Goal: Book appointment/travel/reservation

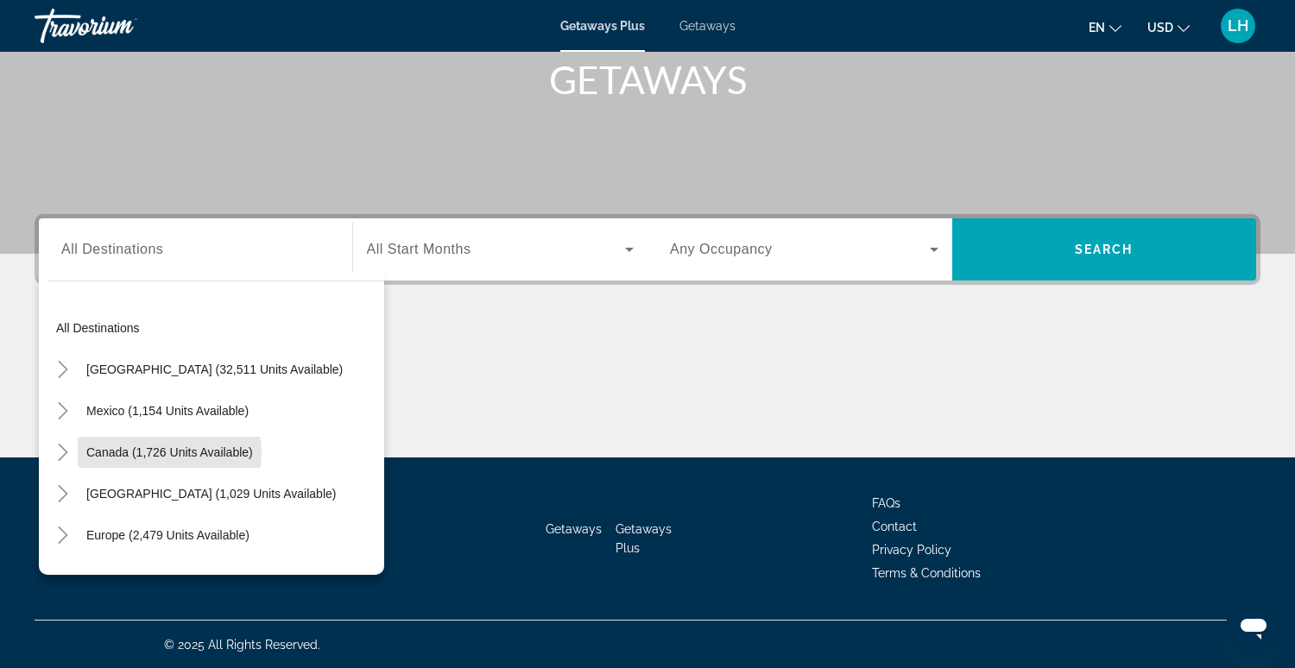
click at [166, 452] on span "Canada (1,726 units available)" at bounding box center [169, 452] width 167 height 14
type input "**********"
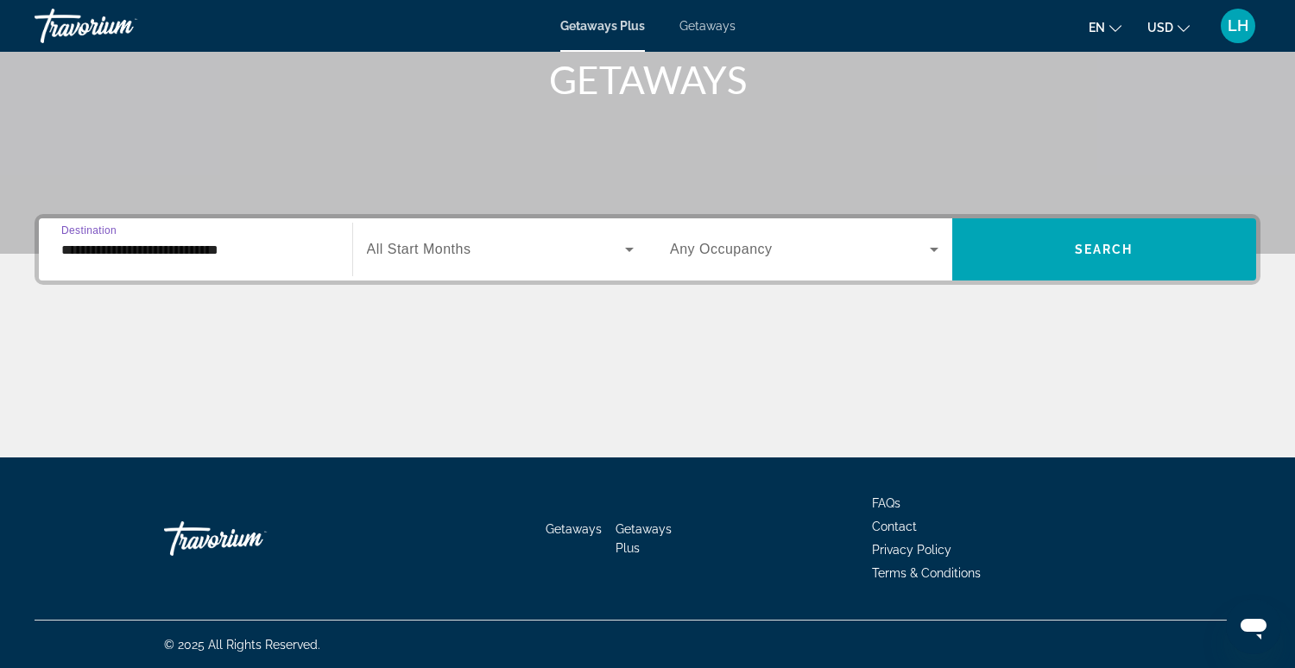
click at [389, 250] on span "All Start Months" at bounding box center [419, 249] width 104 height 15
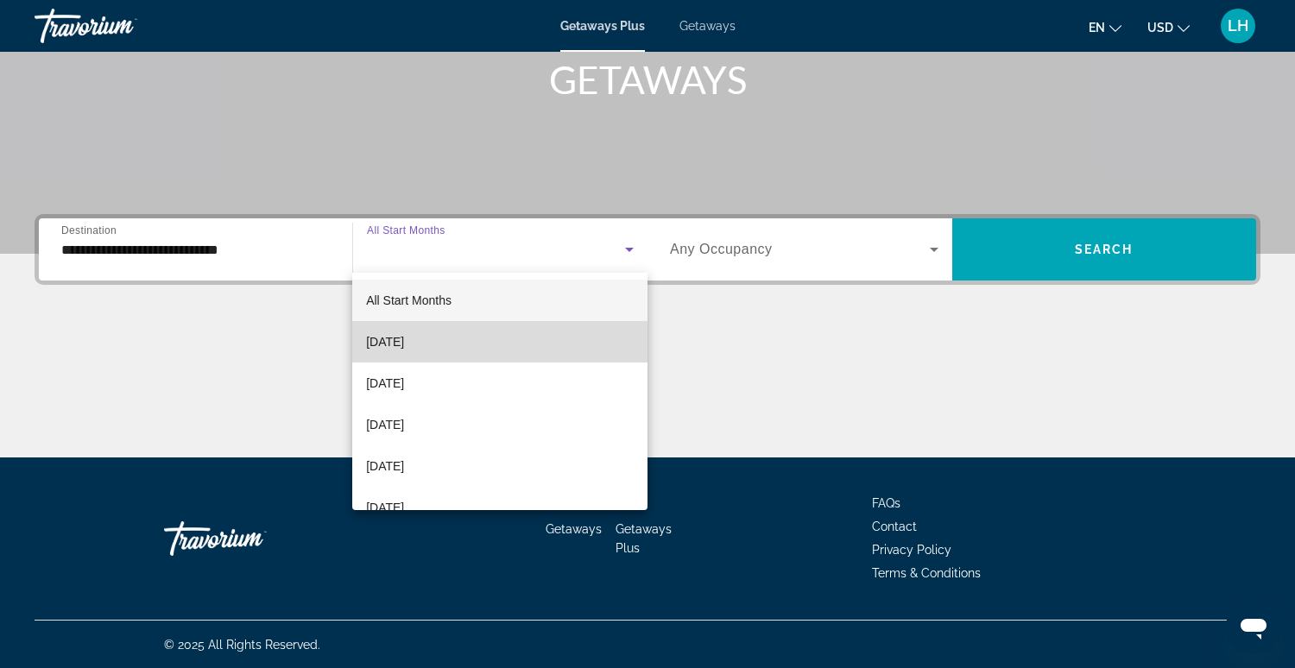
drag, startPoint x: 420, startPoint y: 344, endPoint x: 401, endPoint y: 329, distance: 23.3
click at [404, 344] on span "[DATE]" at bounding box center [385, 341] width 38 height 21
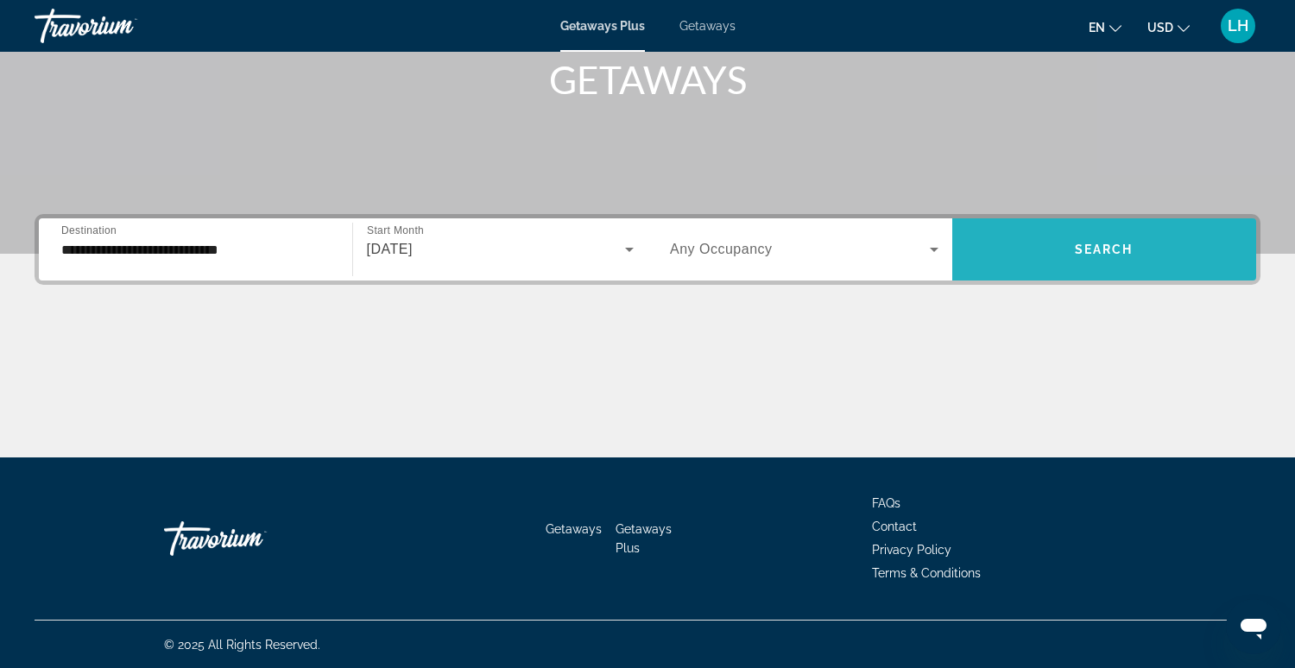
click at [1056, 248] on span "Search widget" at bounding box center [1104, 249] width 305 height 41
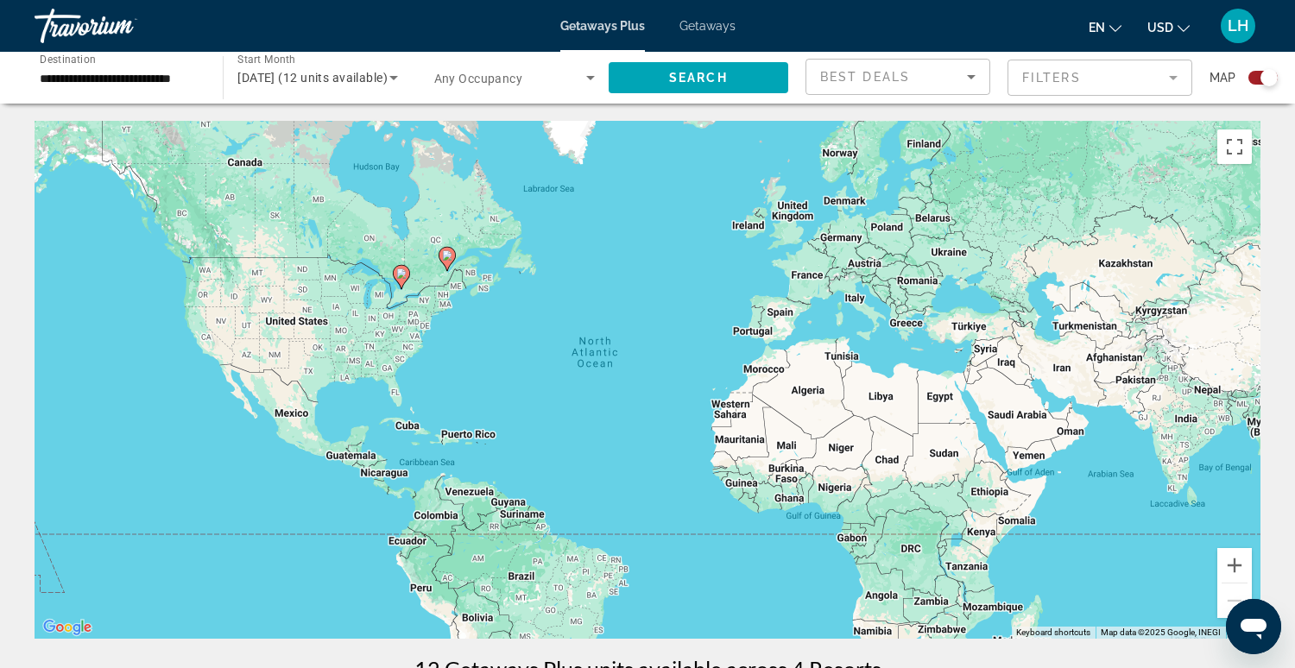
click at [1259, 78] on div "Search widget" at bounding box center [1262, 78] width 29 height 14
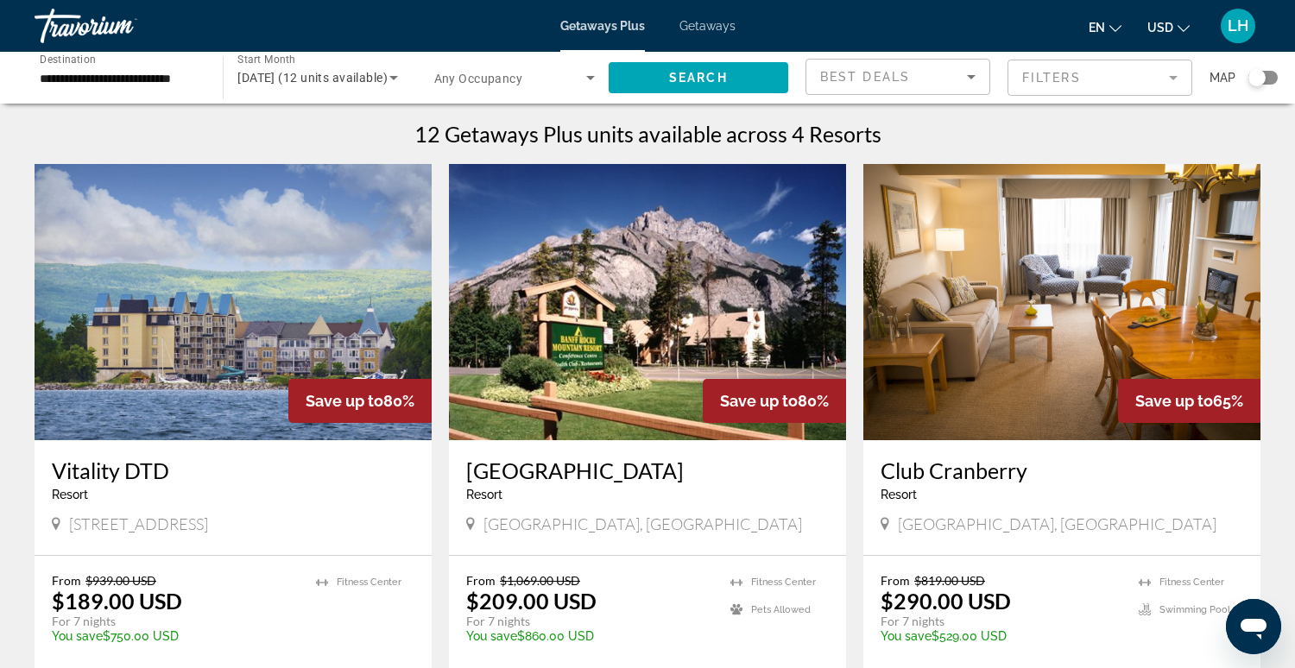
click at [1270, 75] on div "Search widget" at bounding box center [1262, 78] width 29 height 14
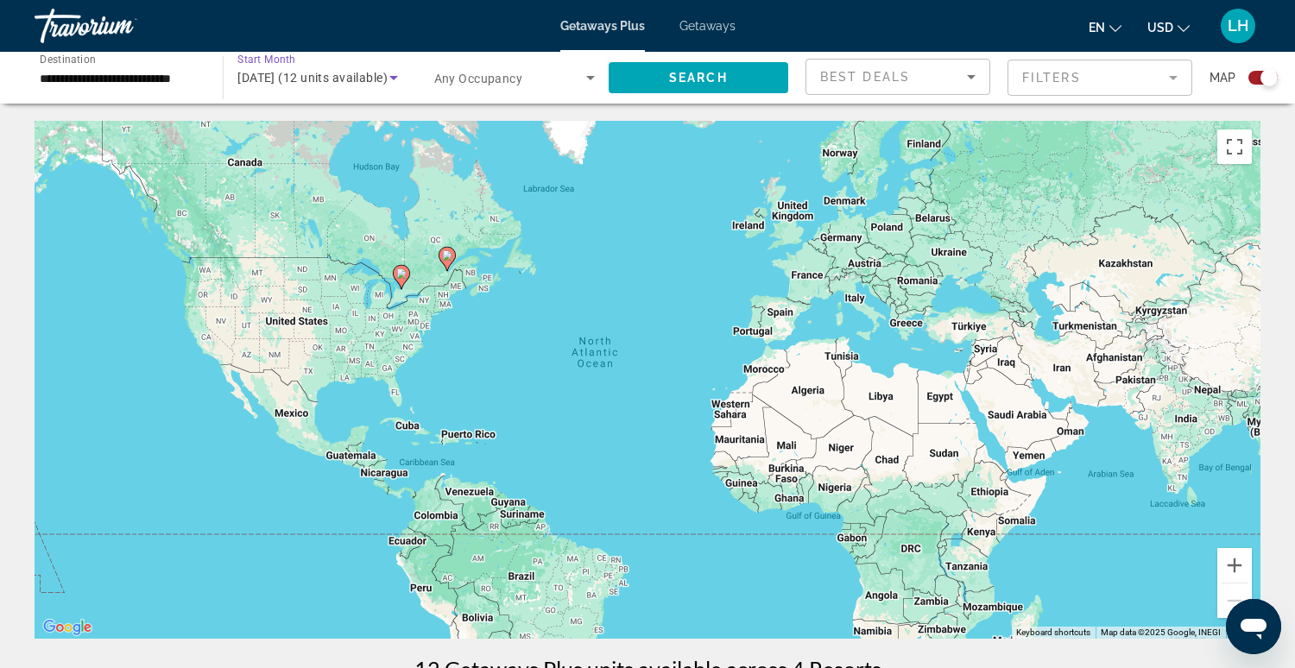
click at [296, 78] on span "[DATE] (12 units available)" at bounding box center [312, 78] width 150 height 14
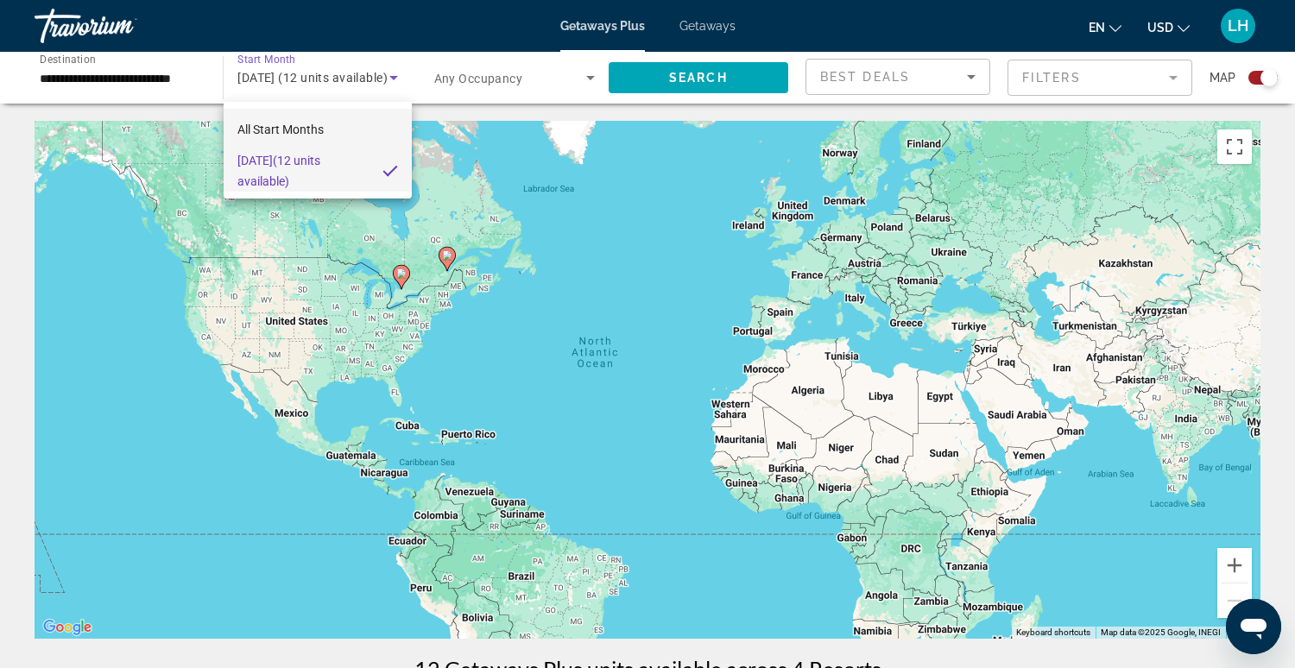
scroll to position [2, 0]
click at [396, 77] on div at bounding box center [647, 334] width 1295 height 668
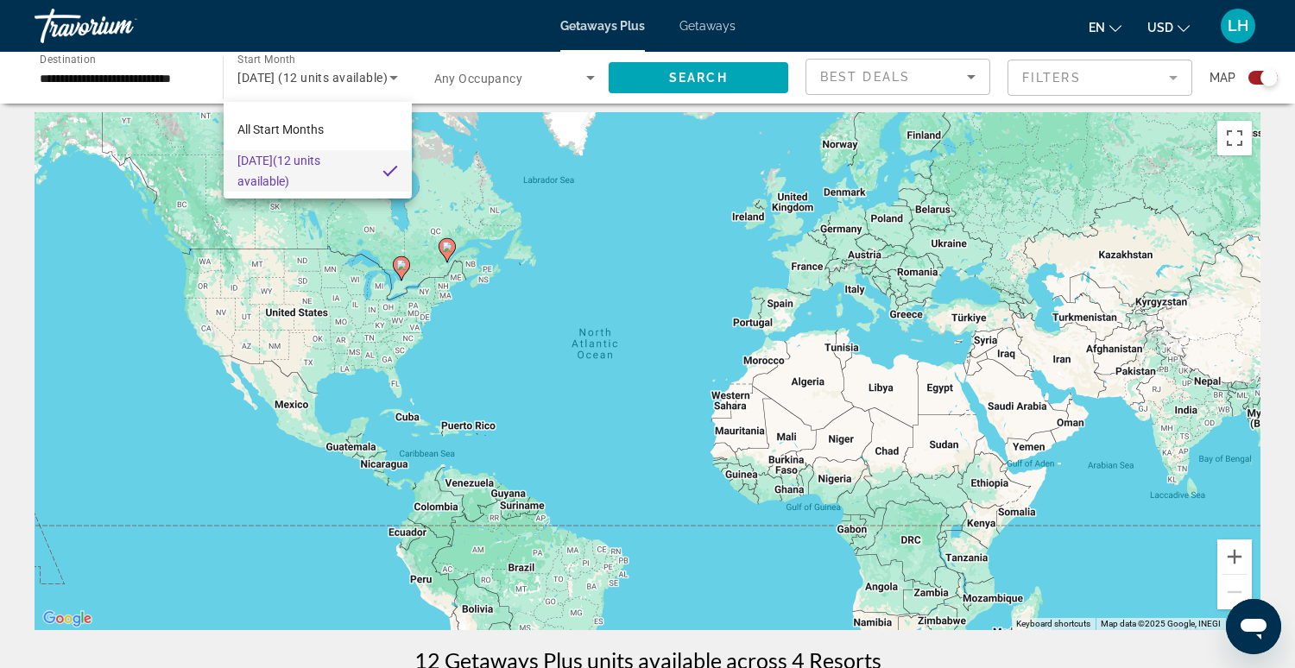
scroll to position [11, 0]
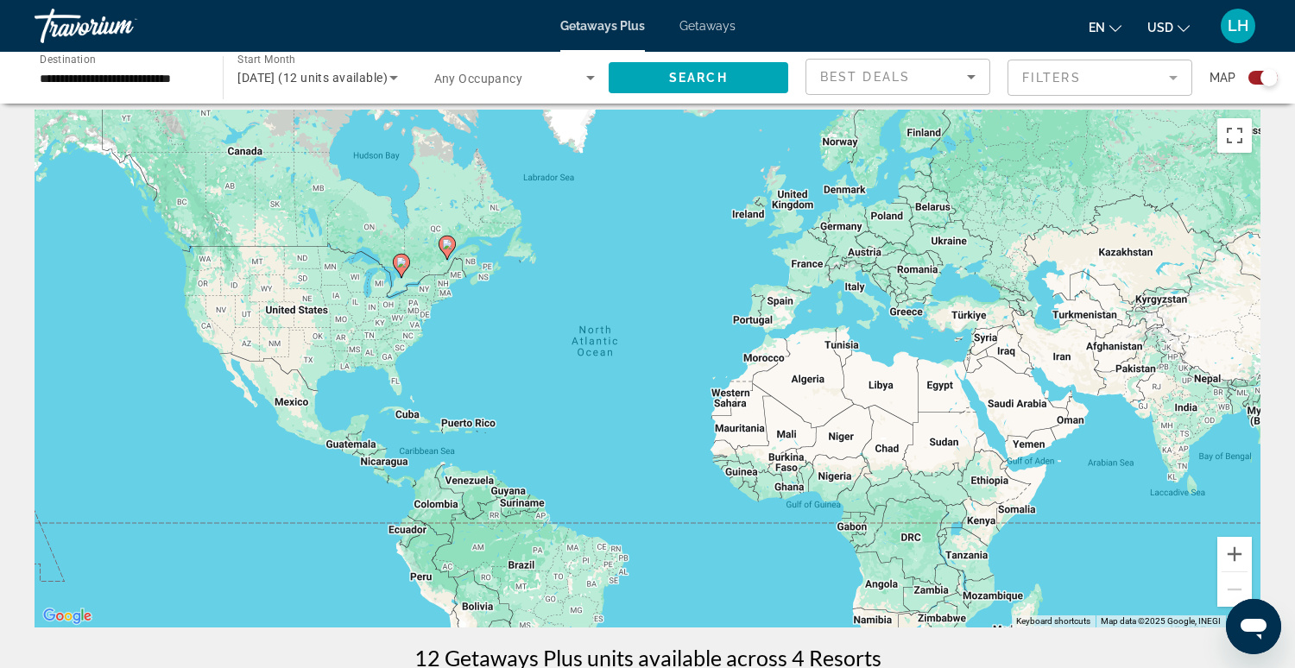
click at [395, 77] on icon "Search widget" at bounding box center [393, 78] width 9 height 4
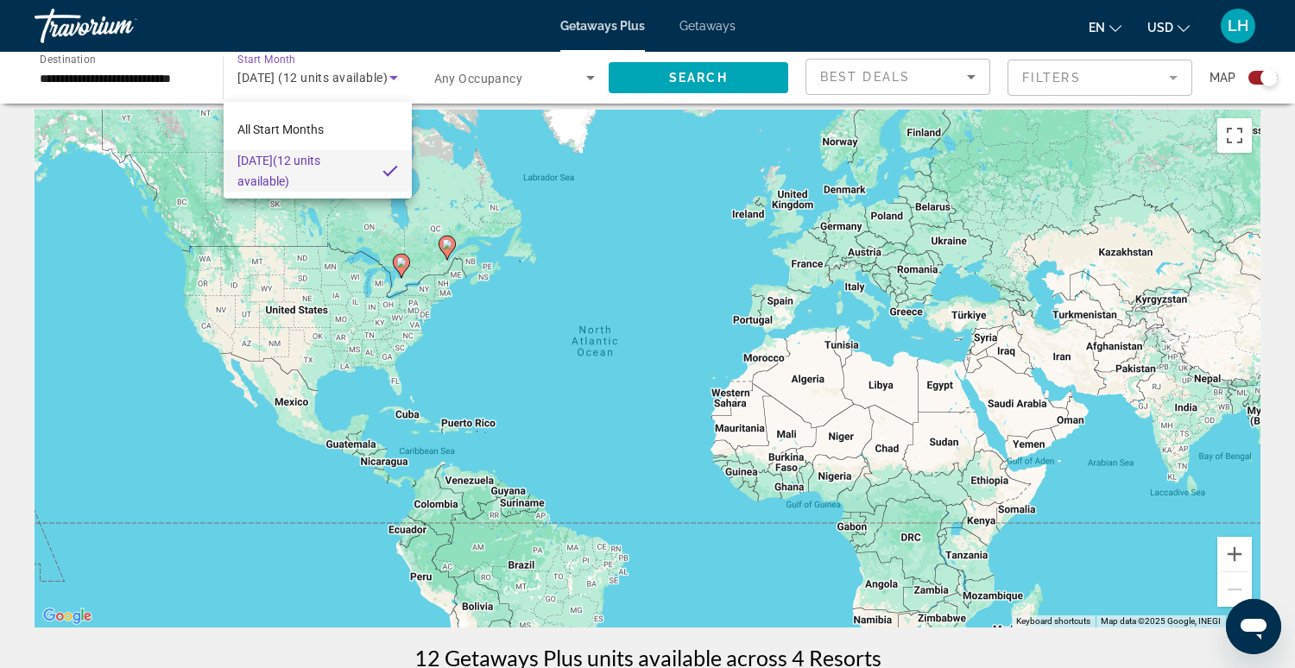
click at [62, 77] on div at bounding box center [647, 334] width 1295 height 668
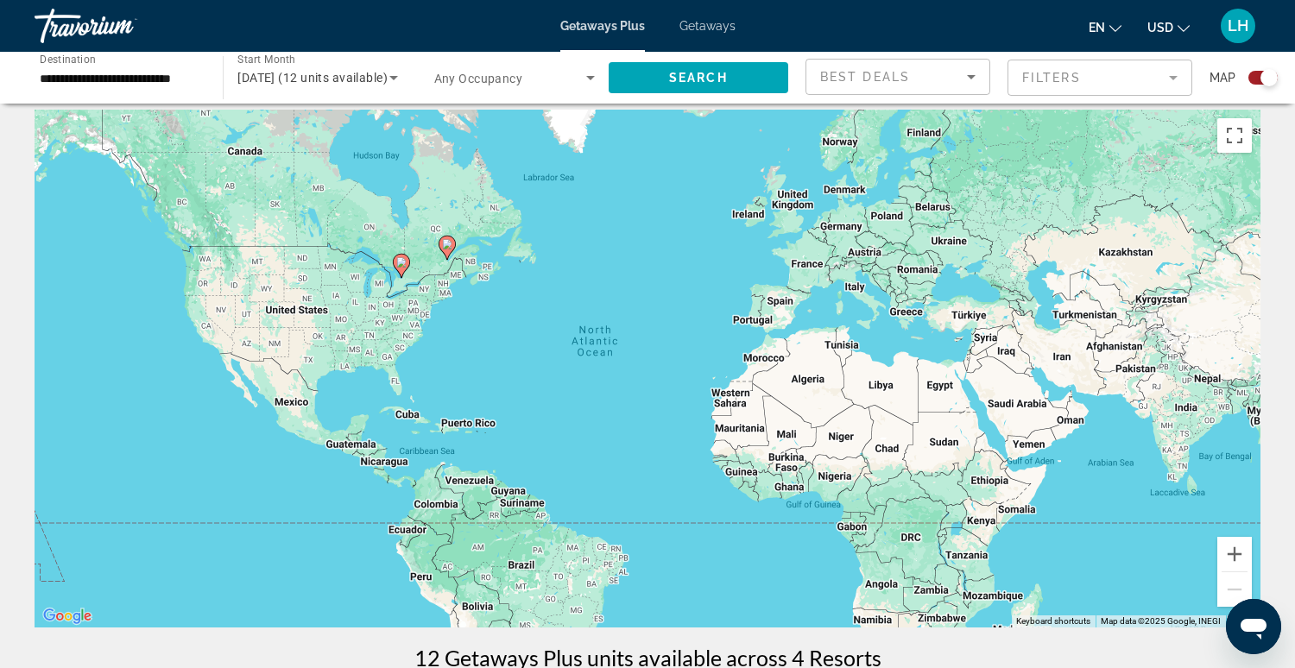
click at [1250, 79] on div "Search widget" at bounding box center [1262, 78] width 29 height 14
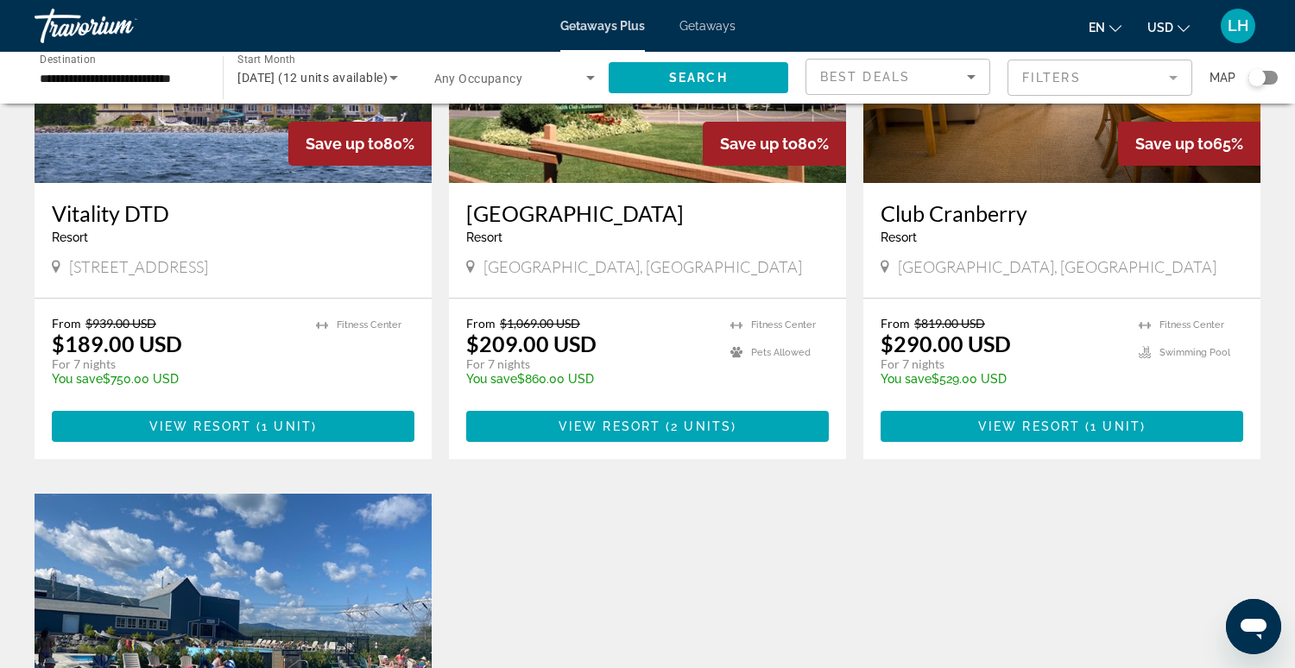
scroll to position [256, 0]
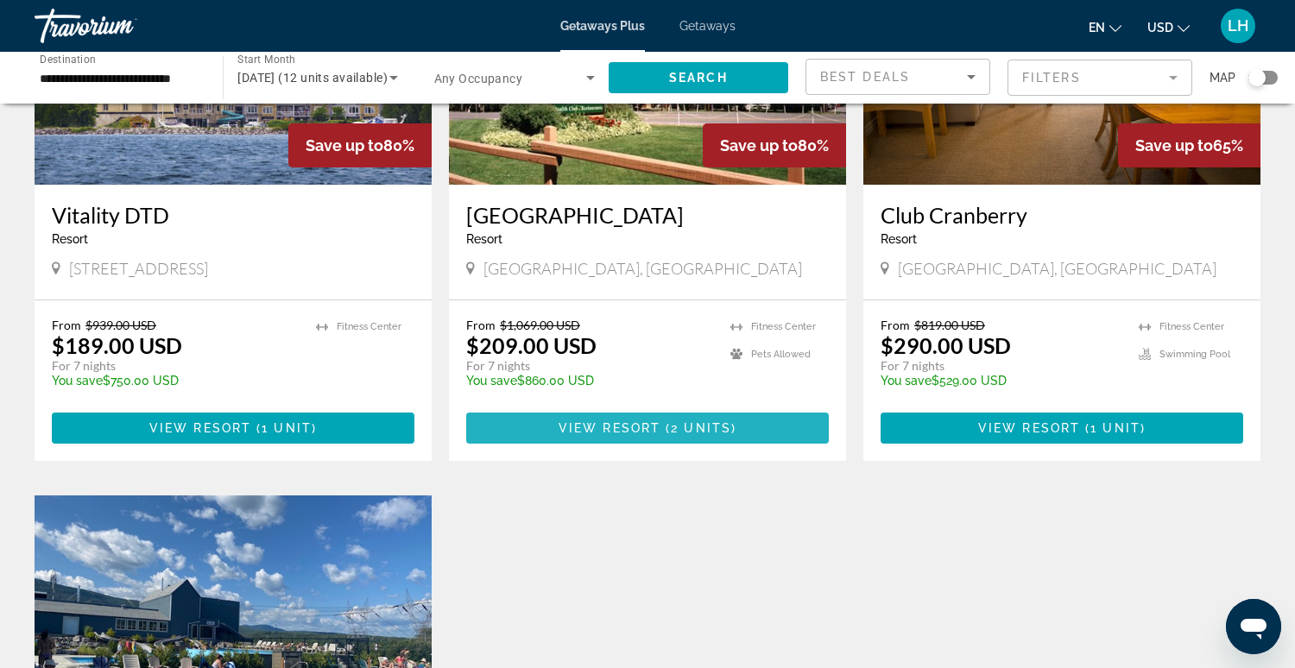
click at [616, 426] on span "View Resort" at bounding box center [610, 428] width 102 height 14
